Goal: Task Accomplishment & Management: Check status

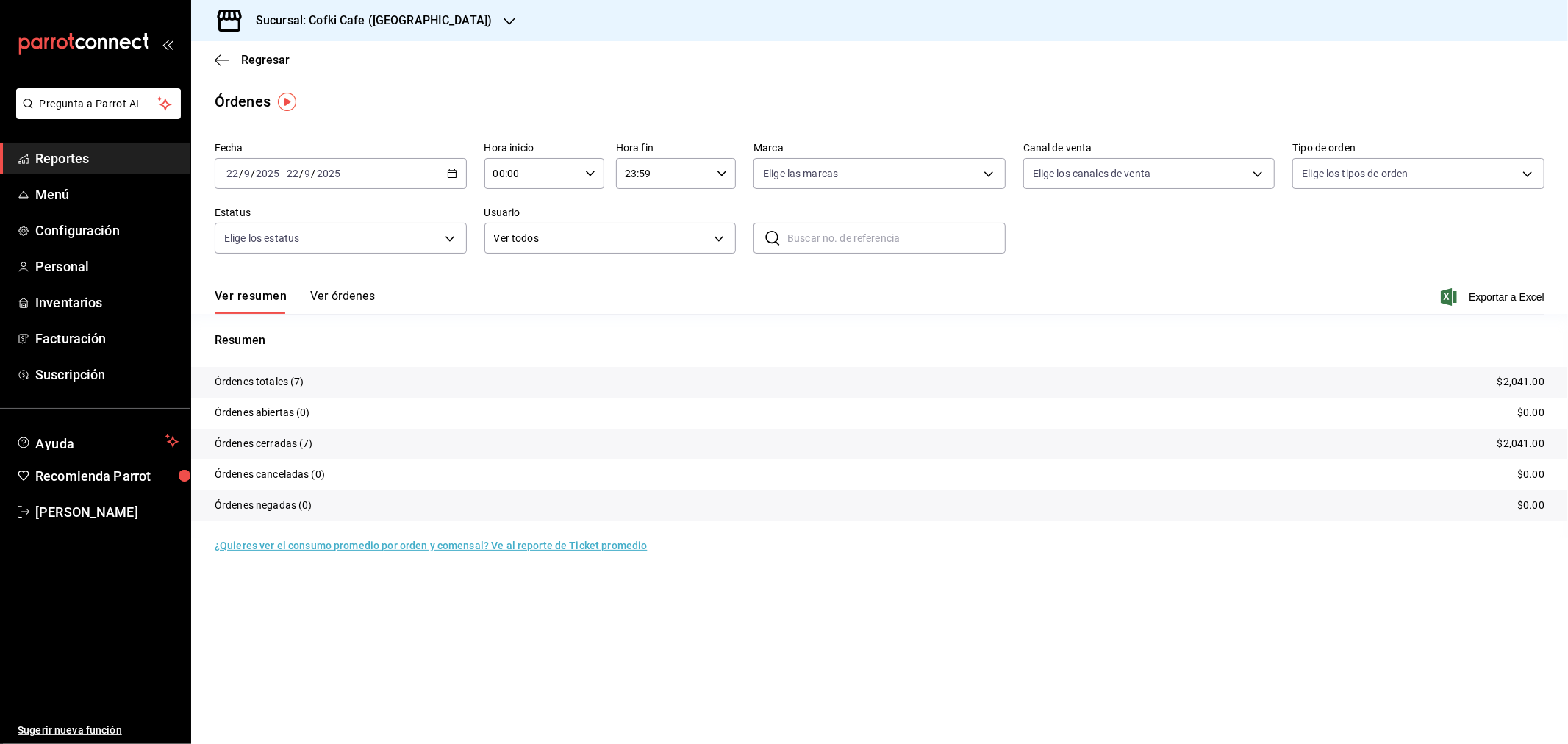
click at [354, 291] on button "Ver órdenes" at bounding box center [342, 301] width 65 height 25
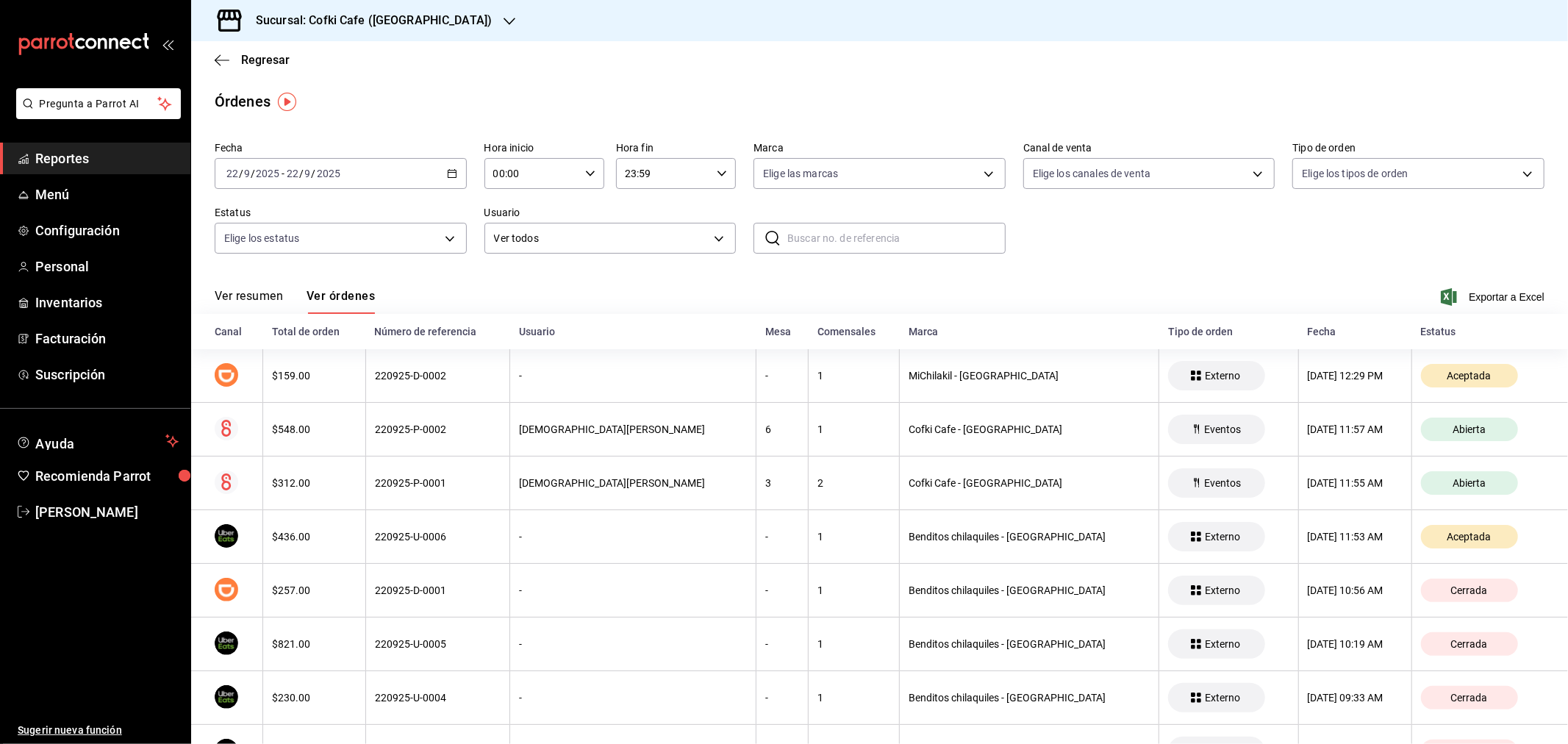
click at [234, 304] on button "Ver resumen" at bounding box center [249, 301] width 68 height 25
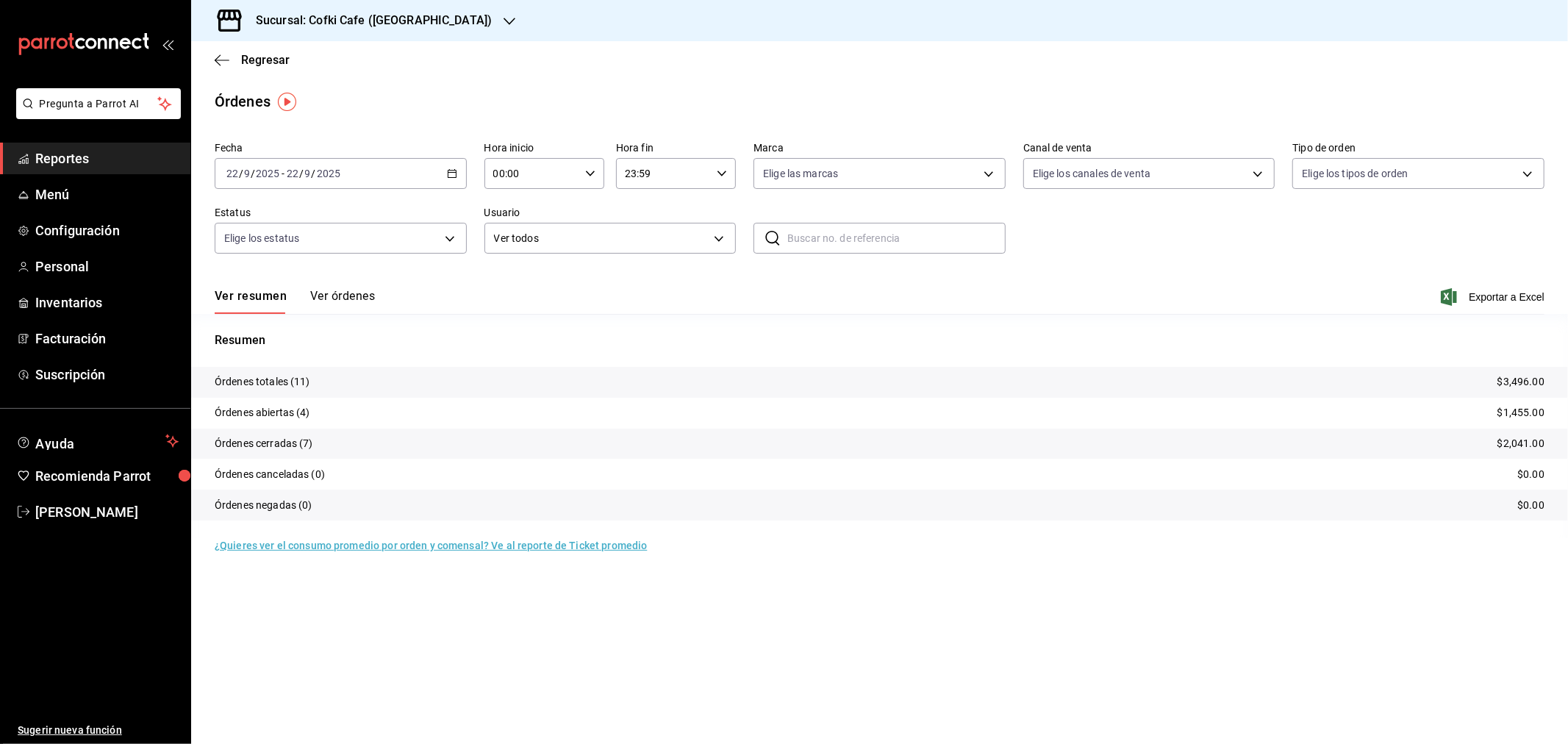
click at [403, 15] on h3 "Sucursal: Cofki Cafe ([GEOGRAPHIC_DATA])" at bounding box center [368, 20] width 248 height 17
click at [357, 56] on div "Cofki Kid-Friendly Café (MTY)" at bounding box center [301, 63] width 197 height 15
click at [339, 304] on button "Ver órdenes" at bounding box center [342, 301] width 65 height 25
